Goal: Information Seeking & Learning: Learn about a topic

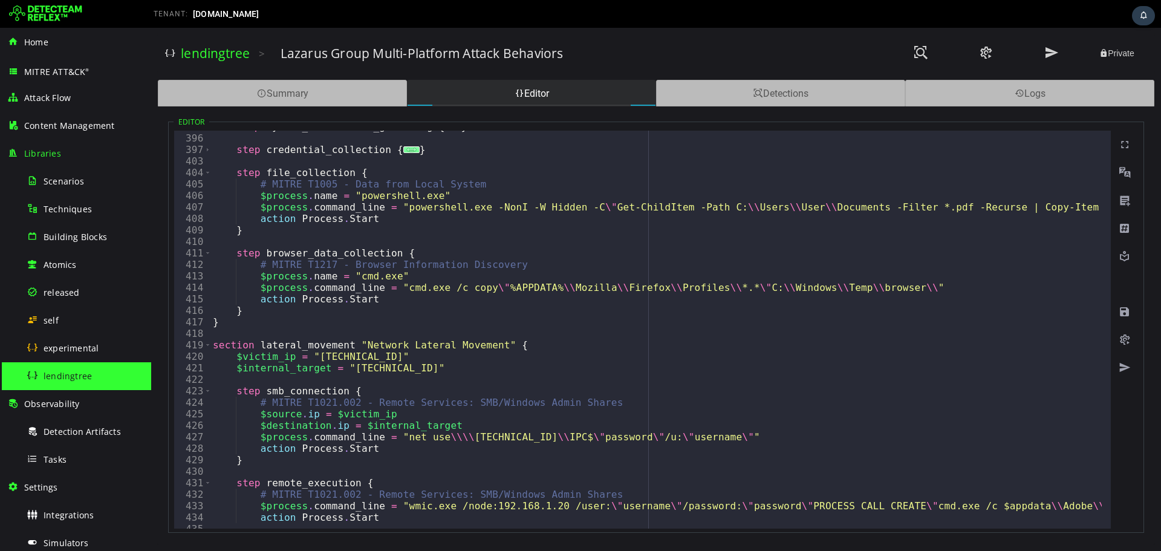
scroll to position [825, 0]
click at [464, 93] on div "Editor" at bounding box center [531, 93] width 249 height 27
click at [348, 91] on div "Summary" at bounding box center [282, 93] width 249 height 27
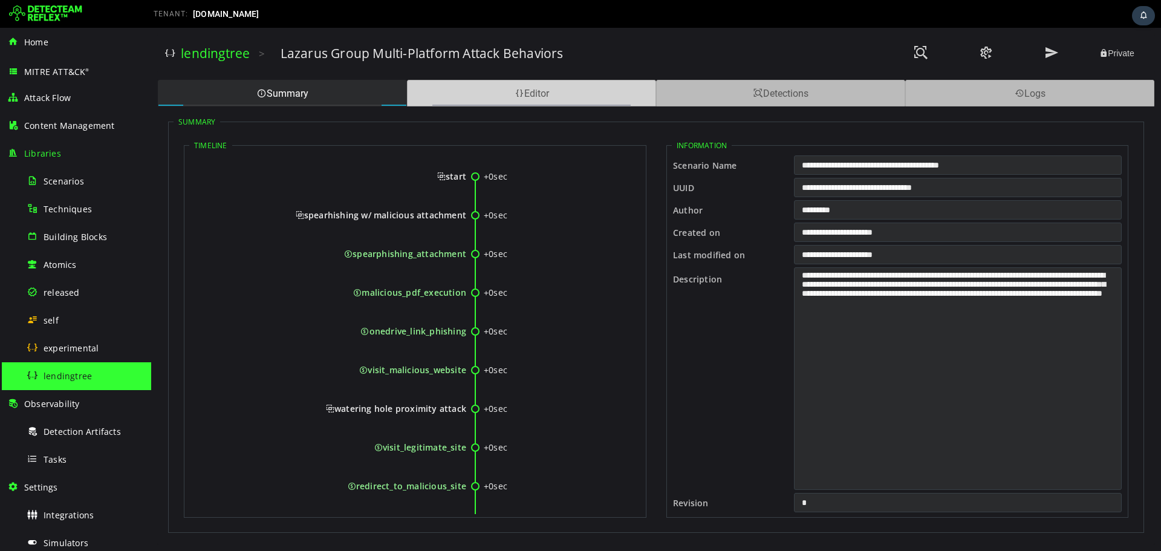
click at [459, 88] on div "Editor" at bounding box center [531, 93] width 249 height 27
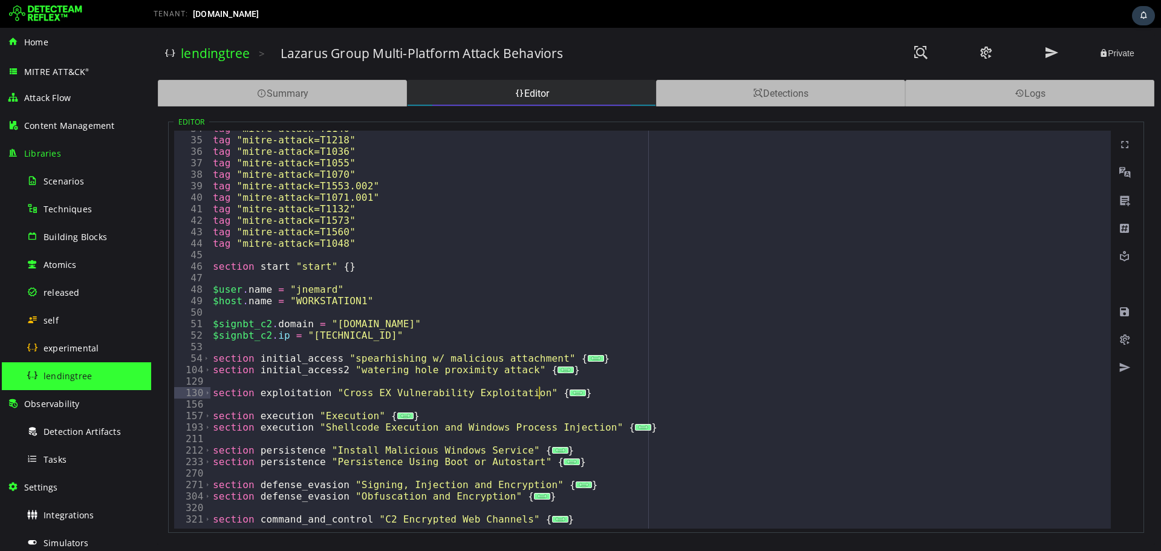
scroll to position [580, 0]
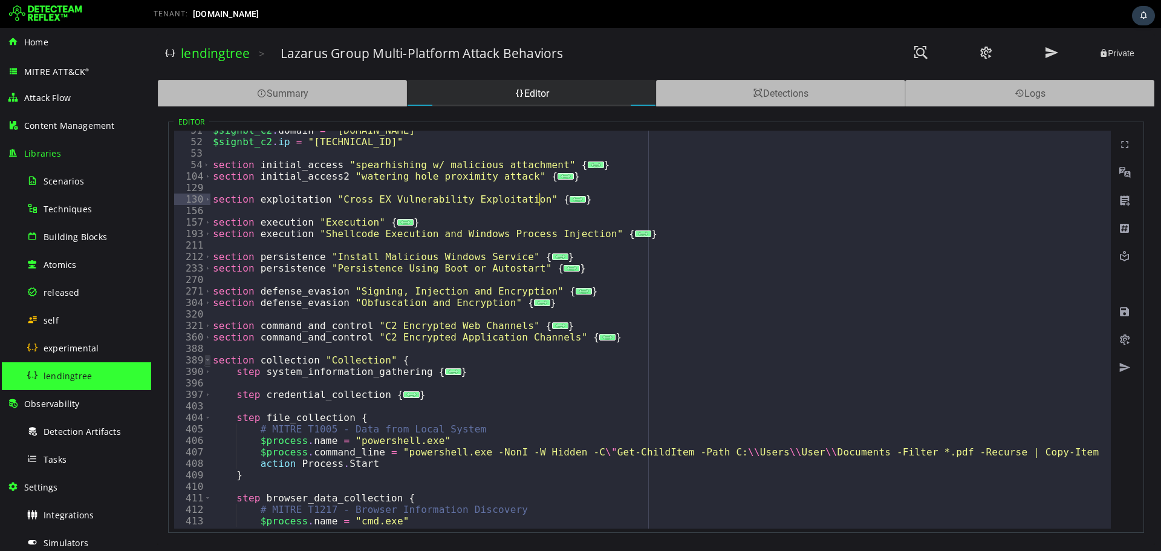
click at [208, 357] on span "Toggle code folding, rows 389 through 417" at bounding box center [207, 359] width 7 height 11
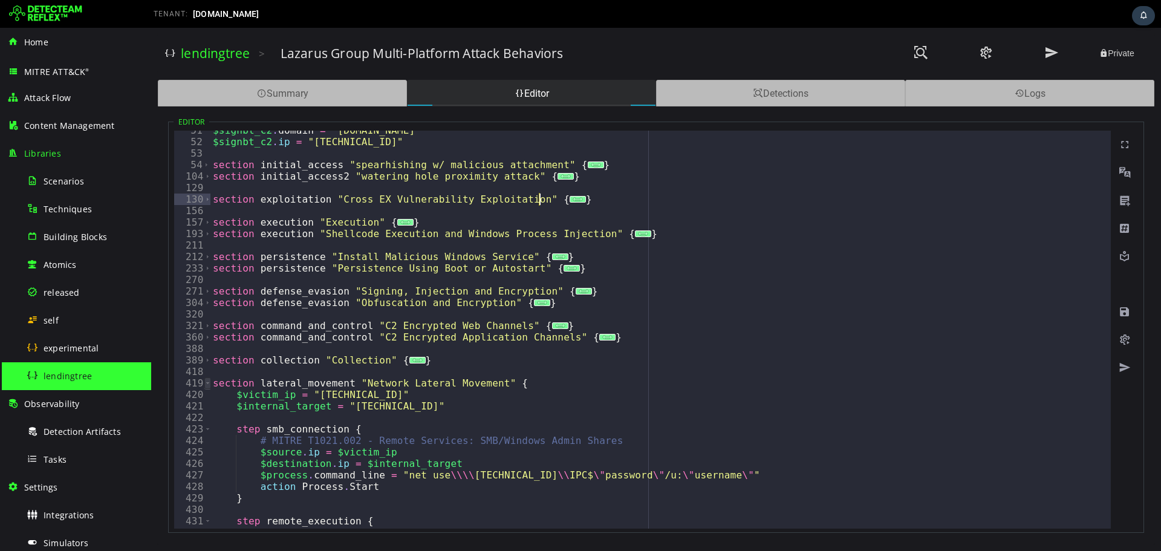
click at [206, 383] on span "Toggle code folding, rows 419 through 436" at bounding box center [207, 382] width 7 height 11
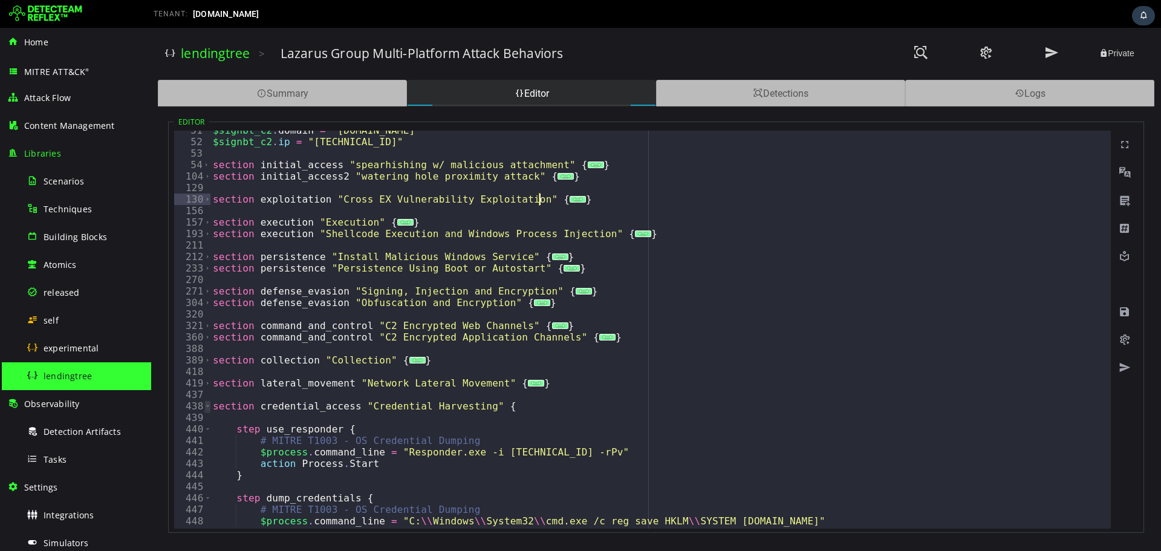
click at [207, 403] on span "Toggle code folding, rows 438 through 451" at bounding box center [207, 405] width 7 height 11
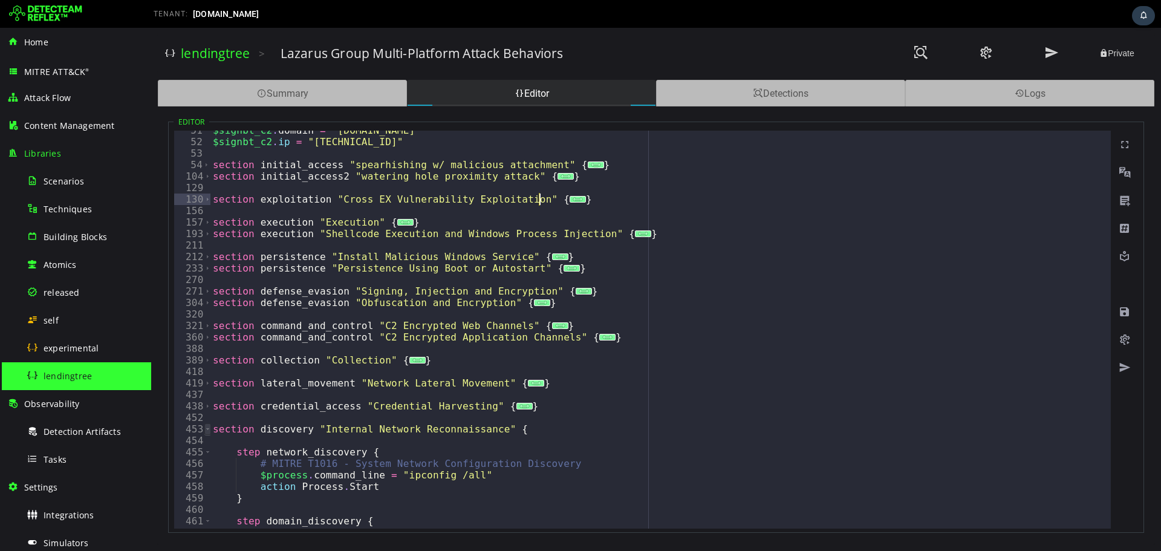
click at [208, 430] on span "Toggle code folding, rows 453 through 466" at bounding box center [207, 428] width 7 height 11
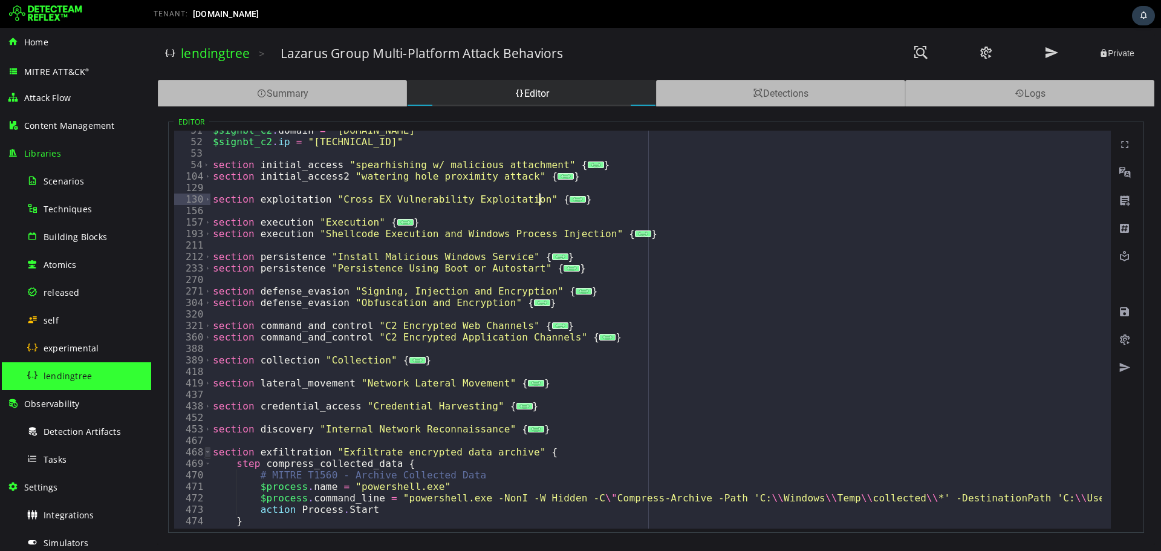
click at [207, 453] on span "Toggle code folding, rows 468 through 519" at bounding box center [207, 451] width 7 height 11
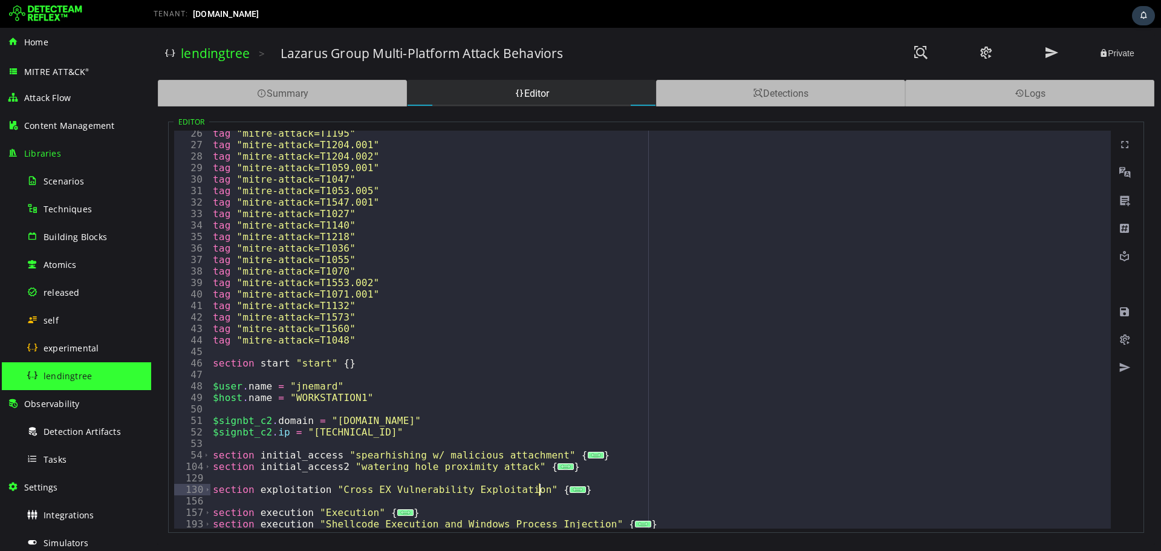
scroll to position [387, 0]
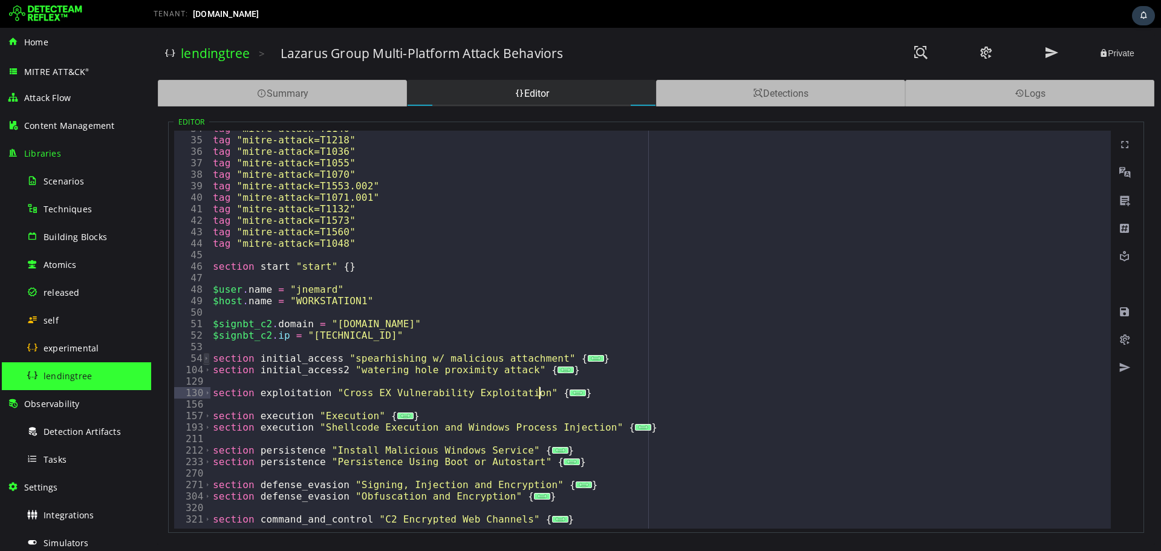
click at [206, 363] on span "Toggle code folding, rows 54 through 103" at bounding box center [206, 357] width 7 height 11
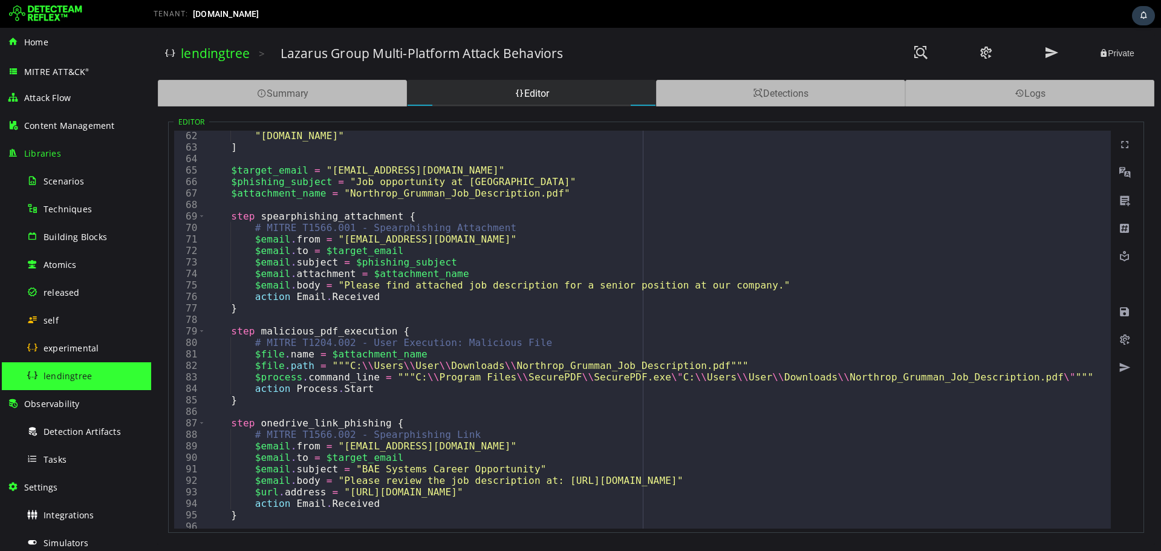
scroll to position [702, 0]
drag, startPoint x: 331, startPoint y: 240, endPoint x: 456, endPoint y: 242, distance: 125.1
click at [456, 242] on div ""[DOMAIN_NAME]" ] $target_email = "[EMAIL_ADDRESS][DOMAIN_NAME]" $phishing_subj…" at bounding box center [1058, 335] width 1707 height 412
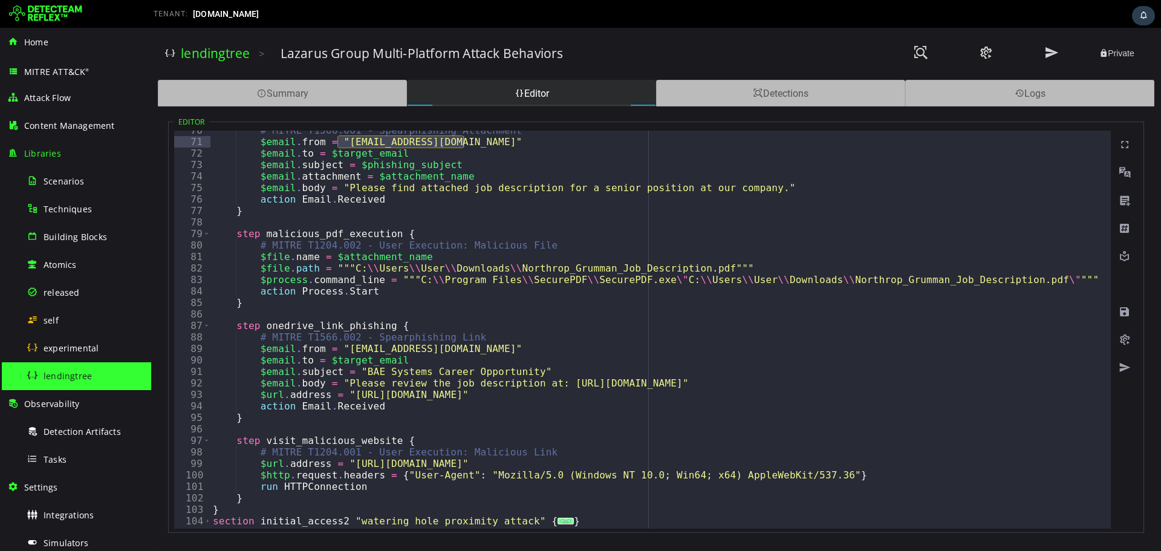
scroll to position [798, 0]
click at [818, 279] on div "# MITRE T1566.001 - Spearphishing Attachment $email . from = "[EMAIL_ADDRESS][D…" at bounding box center [1063, 331] width 1707 height 412
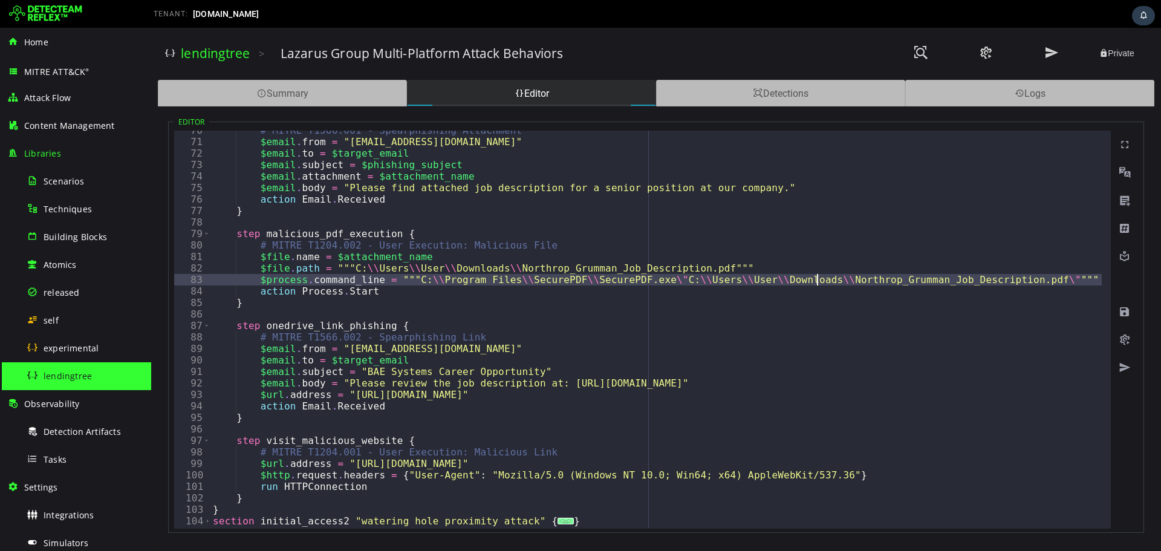
click at [818, 279] on div "# MITRE T1566.001 - Spearphishing Attachment $email . from = "[EMAIL_ADDRESS][D…" at bounding box center [1063, 331] width 1707 height 412
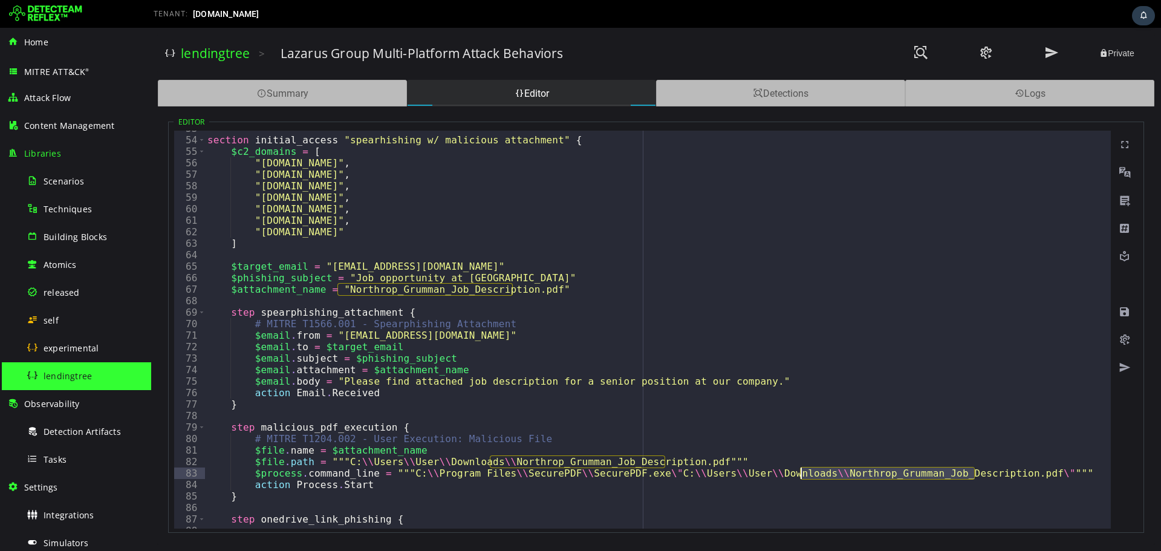
scroll to position [605, 0]
drag, startPoint x: 334, startPoint y: 338, endPoint x: 458, endPoint y: 338, distance: 123.3
click at [458, 338] on div "section initial_access "spearhishing w/ malicious attachment" { $c2_domains = […" at bounding box center [1058, 329] width 1707 height 412
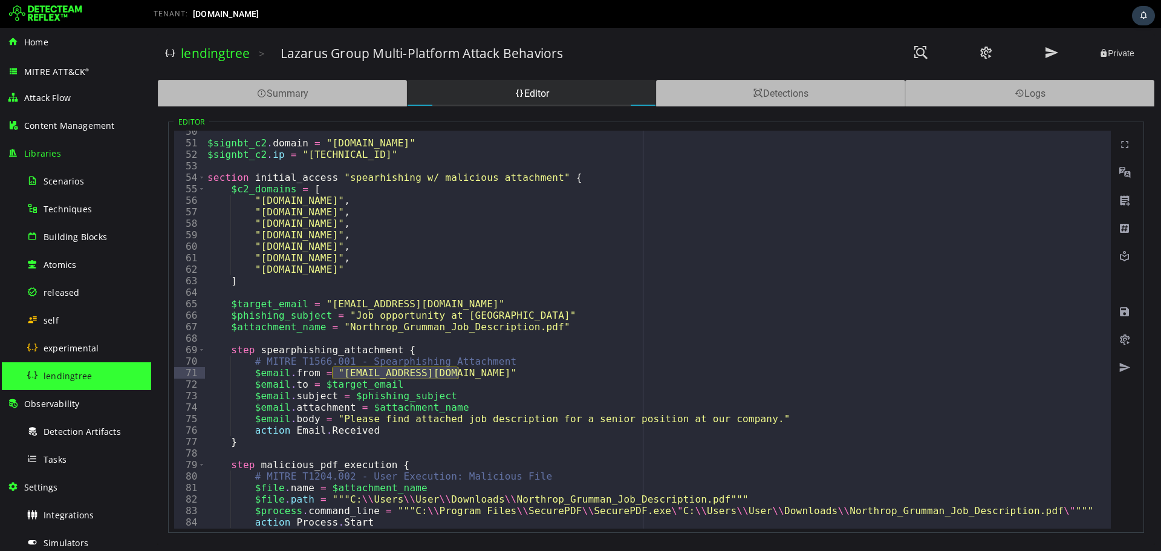
scroll to position [568, 0]
drag, startPoint x: 344, startPoint y: 314, endPoint x: 534, endPoint y: 319, distance: 190.5
click at [534, 319] on div "$signbt_c2 . domain = "[DOMAIN_NAME]" $signbt_c2 . ip = "[TECHNICAL_ID]" sectio…" at bounding box center [1058, 332] width 1707 height 412
type textarea "**********"
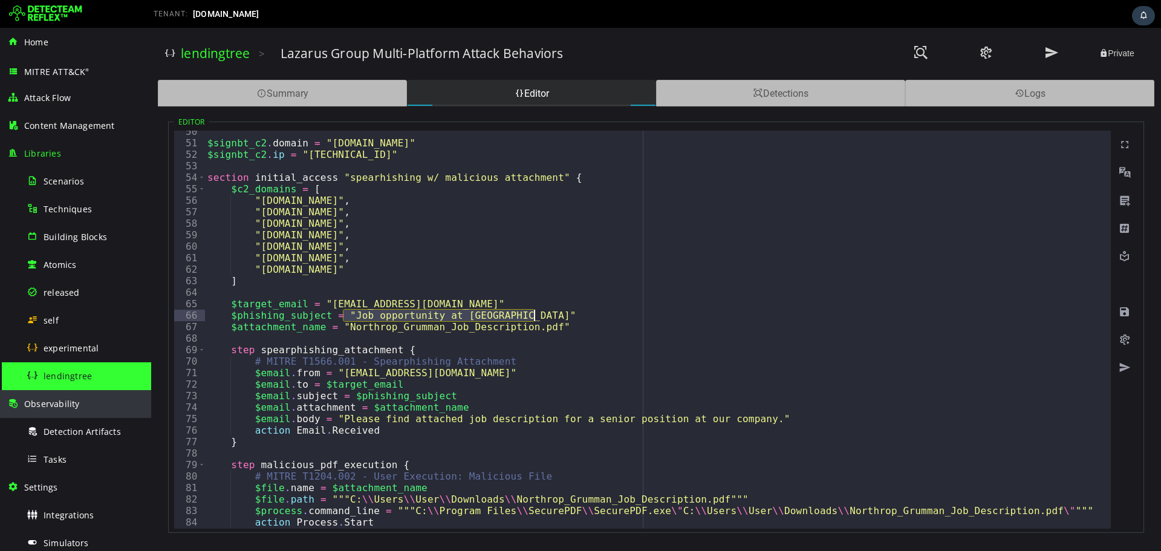
type input "**********"
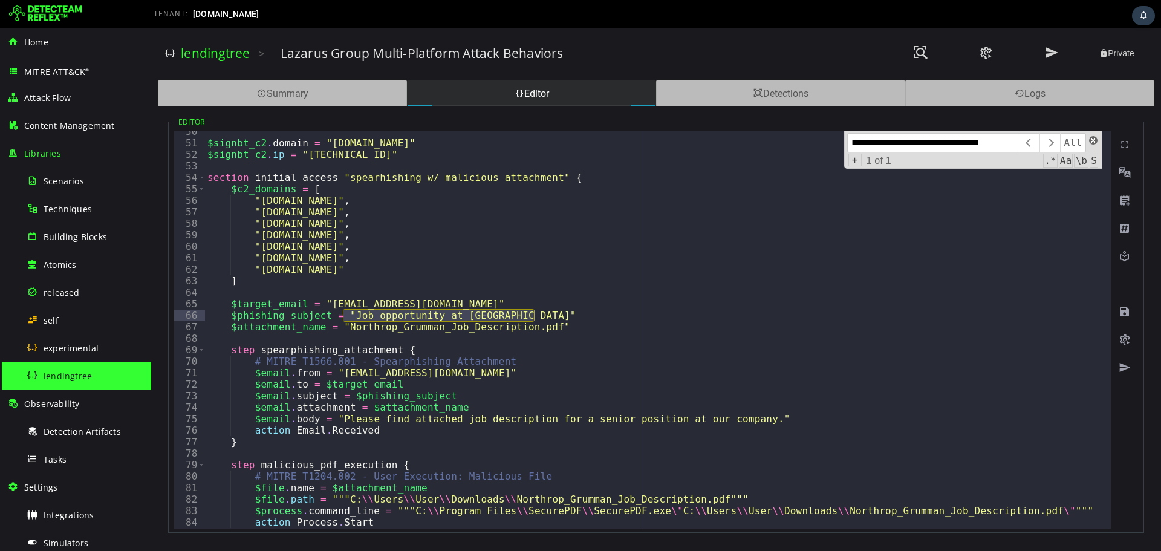
click at [1089, 141] on span at bounding box center [1093, 140] width 8 height 8
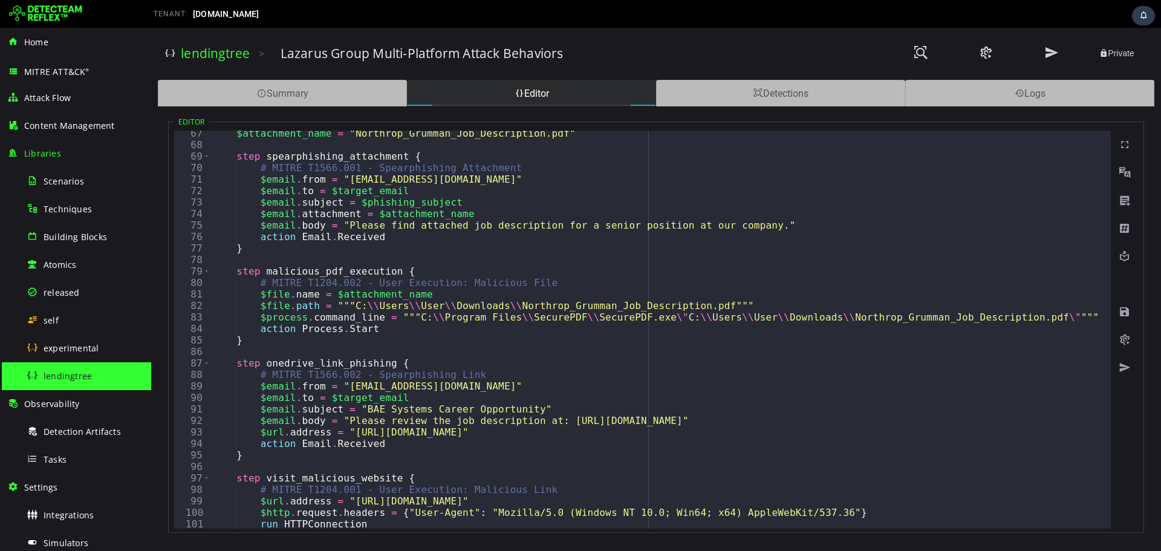
scroll to position [761, 0]
drag, startPoint x: 335, startPoint y: 389, endPoint x: 455, endPoint y: 392, distance: 120.3
click at [455, 392] on div "$attachment_name = "Northrop_Grumman_Job_Description.pdf" step spearphishing_at…" at bounding box center [1063, 334] width 1707 height 412
drag, startPoint x: 351, startPoint y: 409, endPoint x: 516, endPoint y: 407, distance: 165.0
click at [516, 407] on div "$attachment_name = "Northrop_Grumman_Job_Description.pdf" step spearphishing_at…" at bounding box center [1063, 334] width 1707 height 412
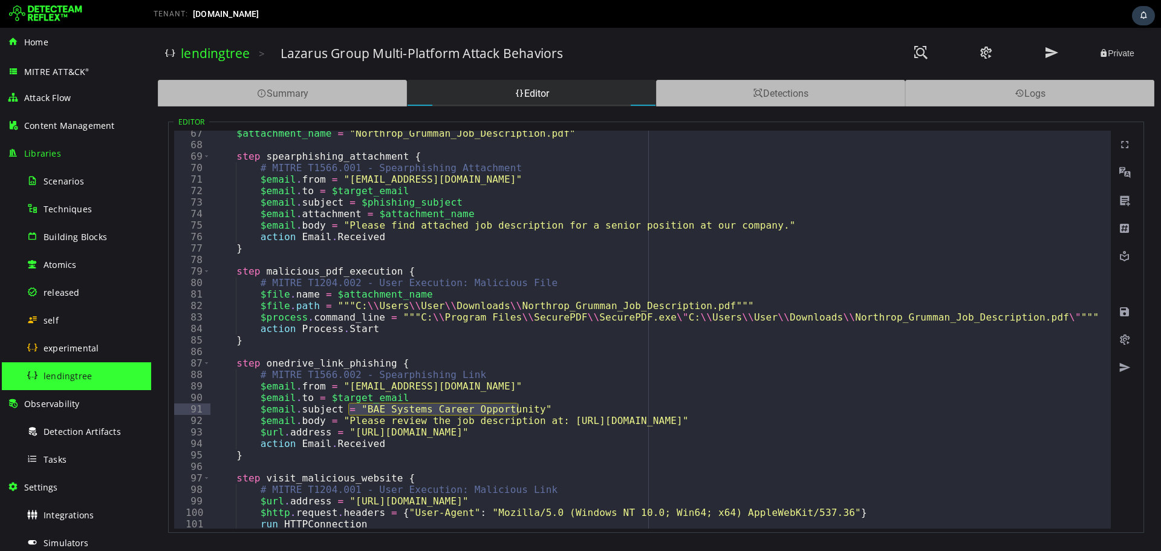
click at [288, 417] on div "$attachment_name = "Northrop_Grumman_Job_Description.pdf" step spearphishing_at…" at bounding box center [1063, 334] width 1707 height 412
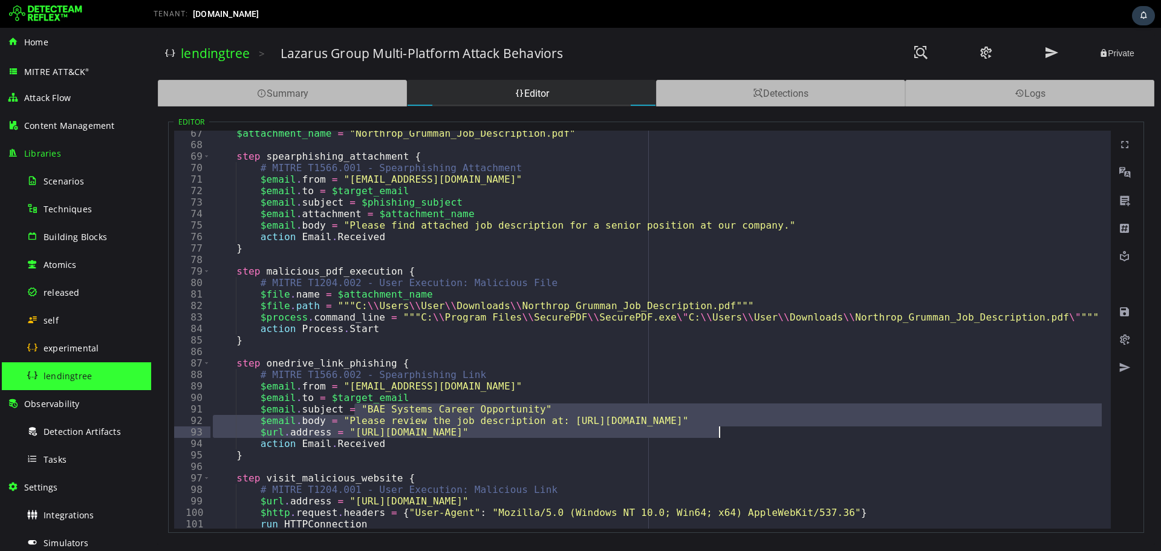
drag, startPoint x: 352, startPoint y: 407, endPoint x: 743, endPoint y: 438, distance: 392.3
click at [743, 438] on div "$attachment_name = "Northrop_Grumman_Job_Description.pdf" step spearphishing_at…" at bounding box center [1063, 334] width 1707 height 412
click at [369, 419] on div "$attachment_name = "Northrop_Grumman_Job_Description.pdf" step spearphishing_at…" at bounding box center [655, 330] width 891 height 398
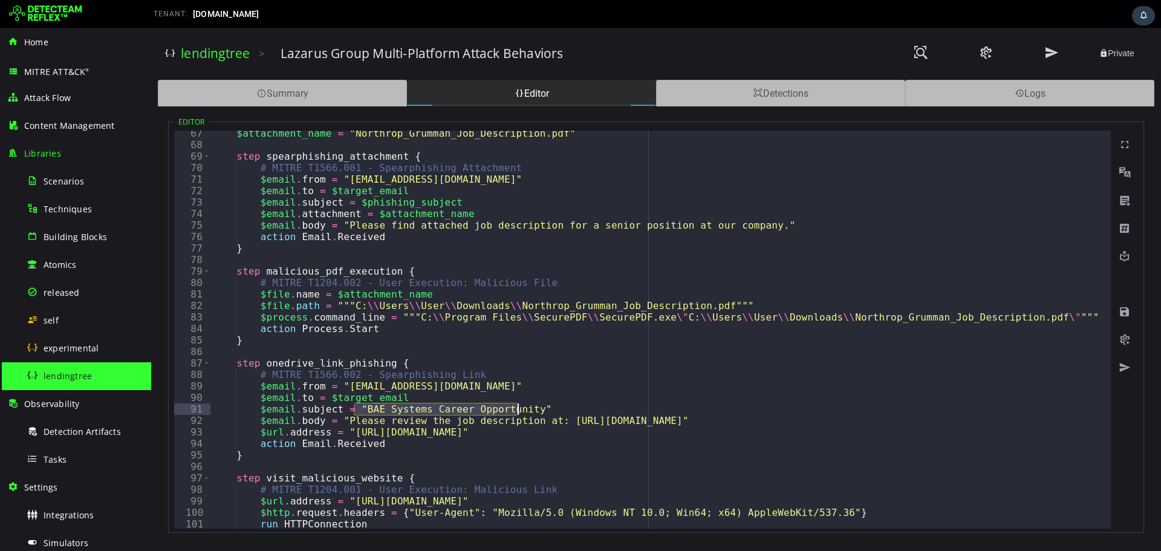
drag, startPoint x: 355, startPoint y: 408, endPoint x: 516, endPoint y: 412, distance: 160.2
click at [516, 412] on div "$attachment_name = "Northrop_Grumman_Job_Description.pdf" step spearphishing_at…" at bounding box center [1063, 334] width 1707 height 412
drag, startPoint x: 387, startPoint y: 430, endPoint x: 496, endPoint y: 429, distance: 108.2
click at [496, 429] on div "$attachment_name = "Northrop_Grumman_Job_Description.pdf" step spearphishing_at…" at bounding box center [1063, 334] width 1707 height 412
drag, startPoint x: 354, startPoint y: 409, endPoint x: 516, endPoint y: 406, distance: 162.0
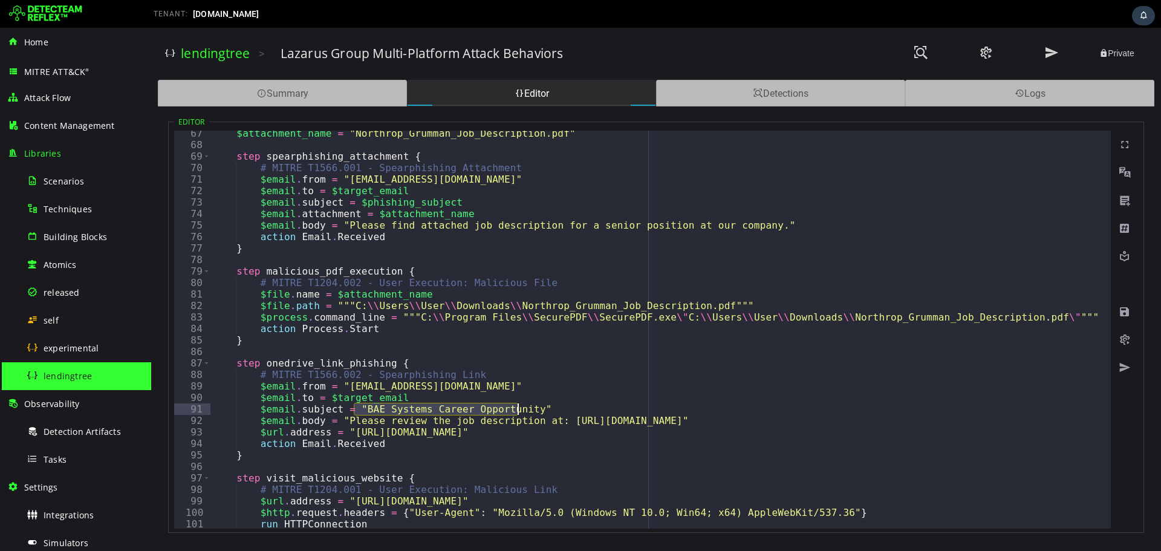
click at [516, 406] on div "$attachment_name = "Northrop_Grumman_Job_Description.pdf" step spearphishing_at…" at bounding box center [1063, 334] width 1707 height 412
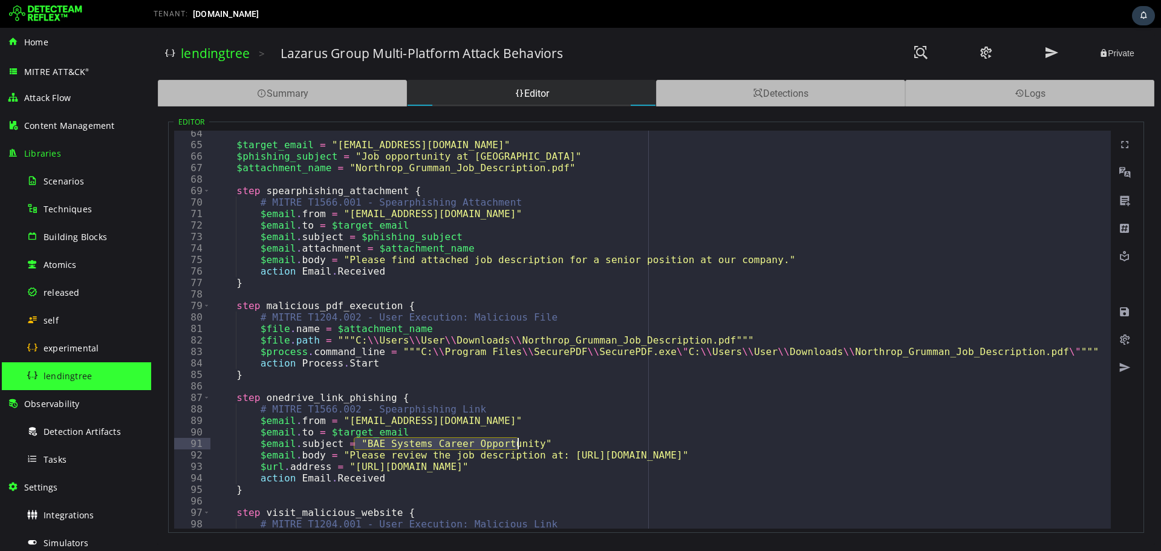
scroll to position [727, 0]
drag, startPoint x: 335, startPoint y: 213, endPoint x: 348, endPoint y: 214, distance: 12.1
click at [337, 213] on div "$target_email = "[EMAIL_ADDRESS][DOMAIN_NAME]" $phishing_subject = "Job opportu…" at bounding box center [1063, 334] width 1707 height 412
drag, startPoint x: 359, startPoint y: 214, endPoint x: 448, endPoint y: 216, distance: 88.9
click at [446, 216] on div "$target_email = "[EMAIL_ADDRESS][DOMAIN_NAME]" $phishing_subject = "Job opportu…" at bounding box center [1063, 334] width 1707 height 412
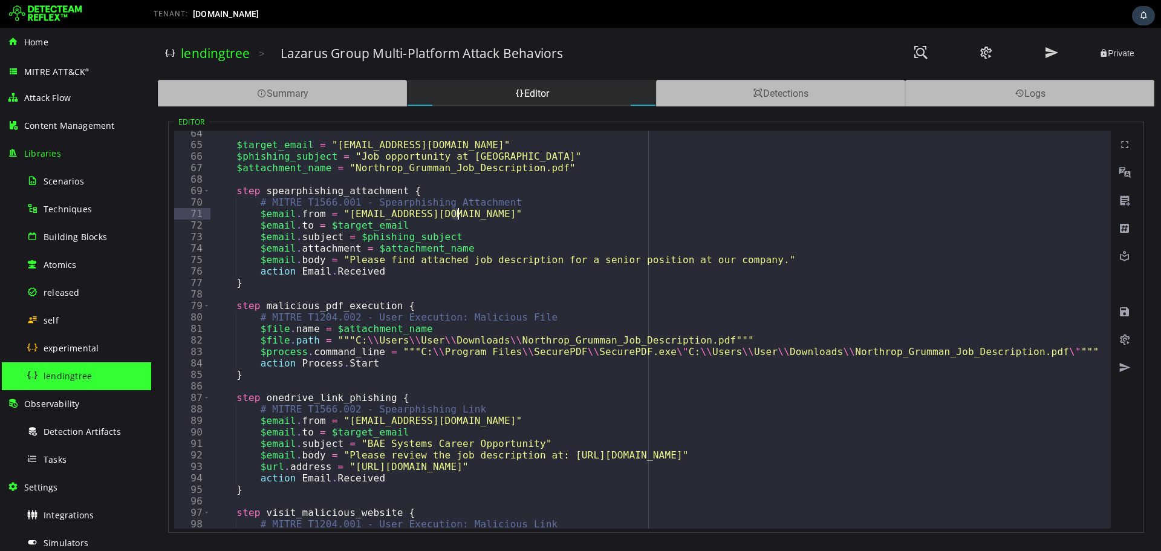
click at [460, 217] on div "$target_email = "[EMAIL_ADDRESS][DOMAIN_NAME]" $phishing_subject = "Job opportu…" at bounding box center [1063, 334] width 1707 height 412
drag, startPoint x: 464, startPoint y: 215, endPoint x: 338, endPoint y: 215, distance: 125.1
click at [338, 215] on div "$target_email = "[EMAIL_ADDRESS][DOMAIN_NAME]" $phishing_subject = "Job opportu…" at bounding box center [1063, 334] width 1707 height 412
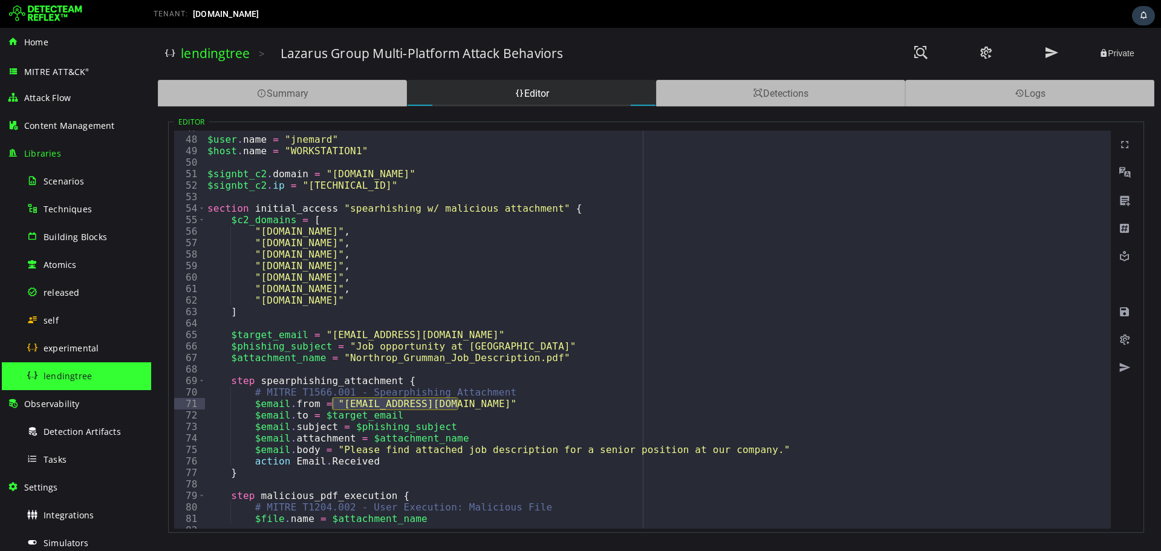
scroll to position [549, 0]
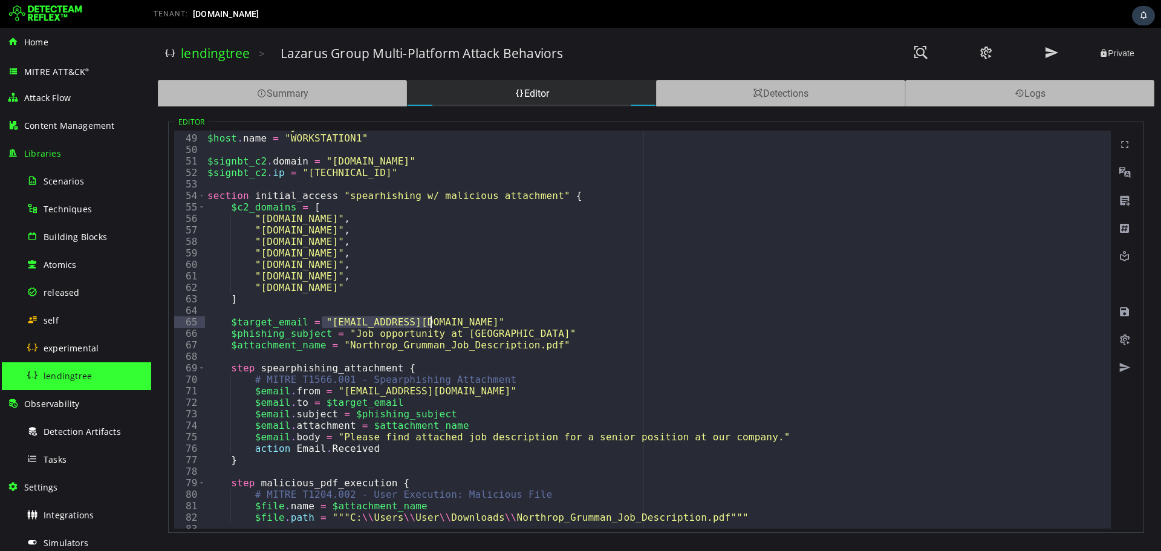
drag, startPoint x: 323, startPoint y: 322, endPoint x: 444, endPoint y: 326, distance: 121.0
click at [444, 326] on div "$user . name = "jnemard" $host . name = "WORKSTATION1" $signbt_c2 . domain = "[…" at bounding box center [1058, 327] width 1707 height 412
click at [444, 326] on div "$user . name = "jnemard" $host . name = "WORKSTATION1" $signbt_c2 . domain = "[…" at bounding box center [653, 330] width 896 height 398
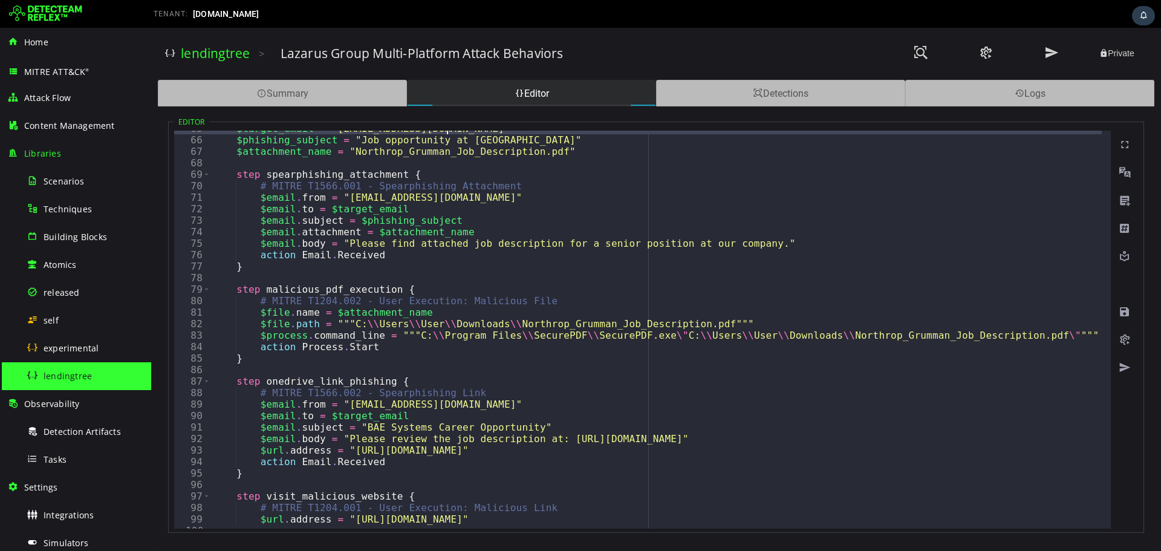
scroll to position [743, 0]
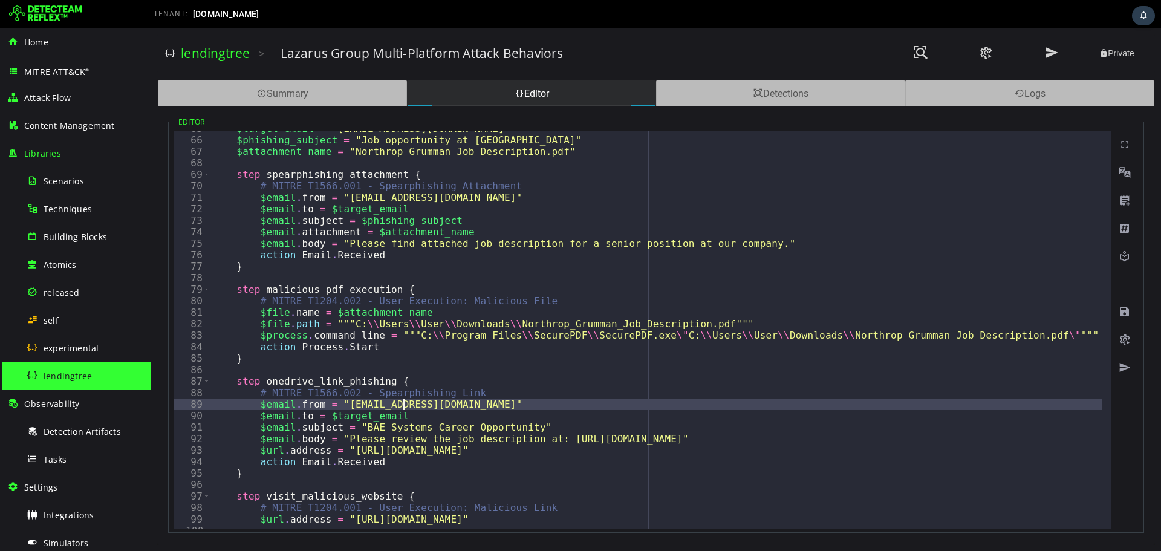
click at [401, 403] on div "$target_email = "[EMAIL_ADDRESS][DOMAIN_NAME]" $phishing_subject = "Job opportu…" at bounding box center [1063, 329] width 1707 height 412
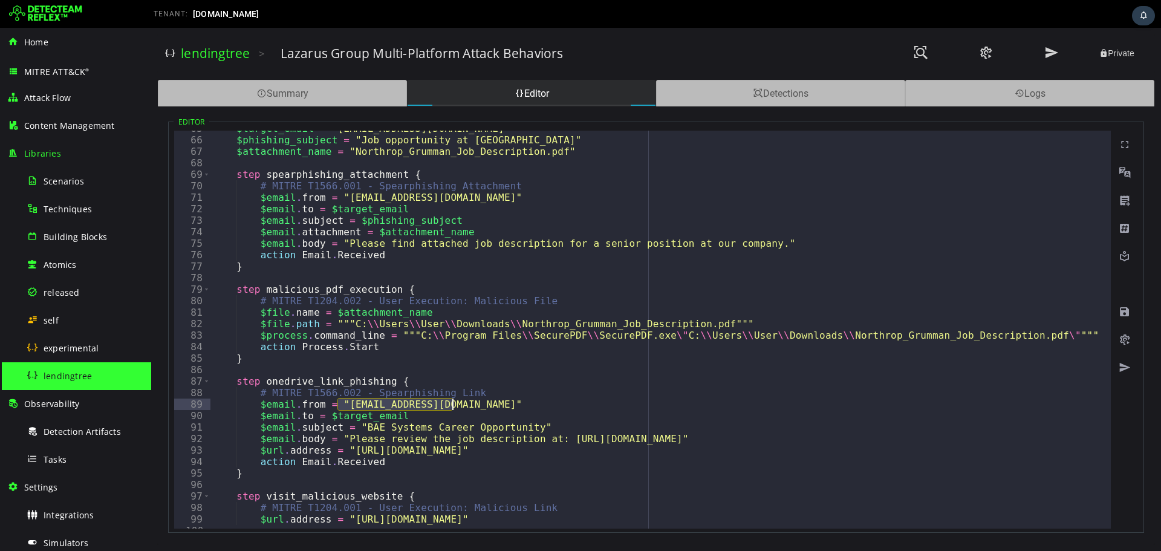
drag, startPoint x: 337, startPoint y: 405, endPoint x: 450, endPoint y: 407, distance: 113.7
click at [450, 407] on div "$target_email = "[EMAIL_ADDRESS][DOMAIN_NAME]" $phishing_subject = "Job opportu…" at bounding box center [1063, 329] width 1707 height 412
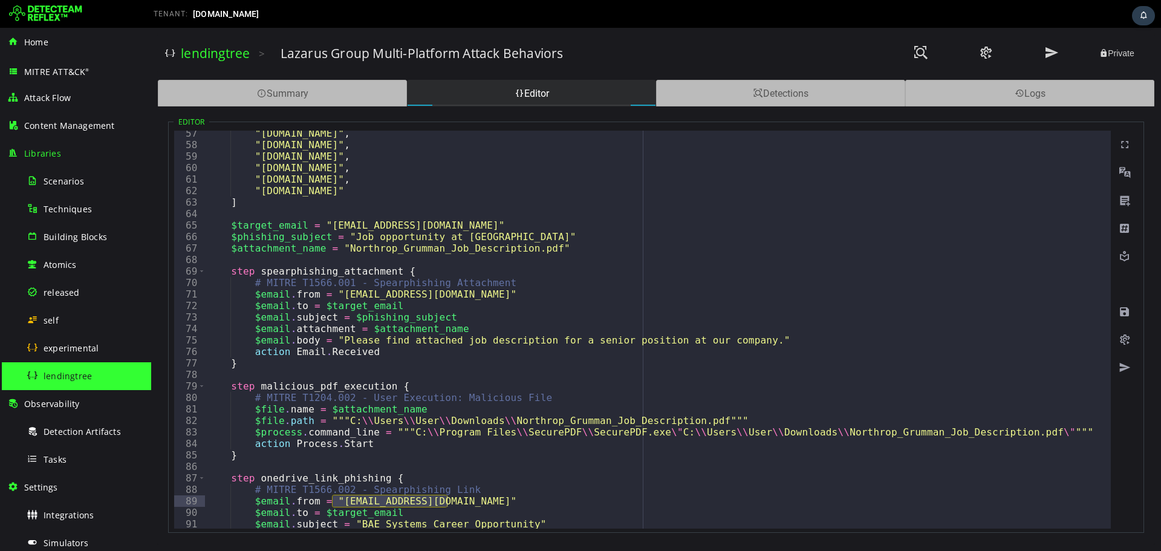
scroll to position [646, 0]
drag, startPoint x: 323, startPoint y: 224, endPoint x: 440, endPoint y: 228, distance: 117.3
click at [440, 228] on div ""[DOMAIN_NAME]" , "[DOMAIN_NAME]" , "[DOMAIN_NAME]" , "[DOMAIN_NAME]" , "[DOMAI…" at bounding box center [1058, 334] width 1707 height 412
type textarea "**********"
